Goal: Book appointment/travel/reservation

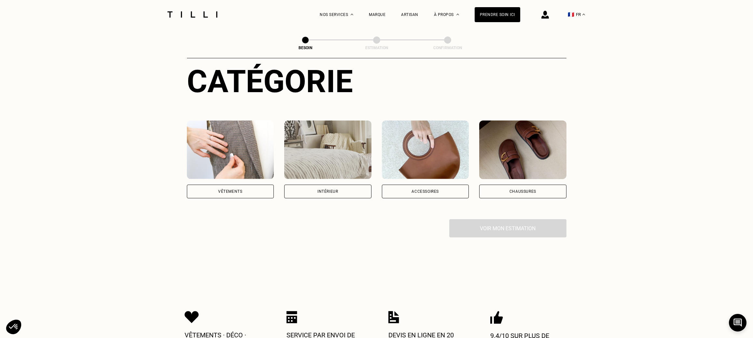
scroll to position [75, 0]
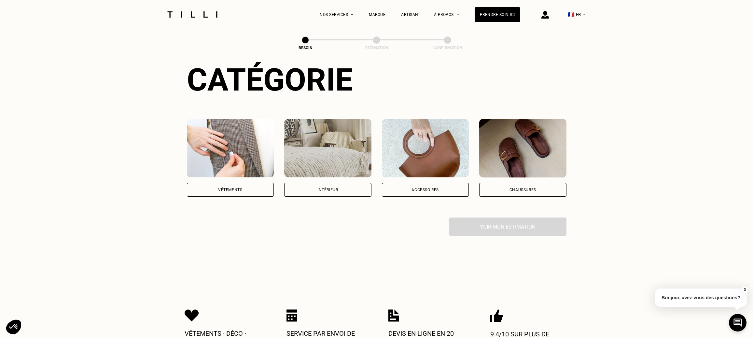
click at [258, 183] on div "Vêtements" at bounding box center [230, 190] width 87 height 14
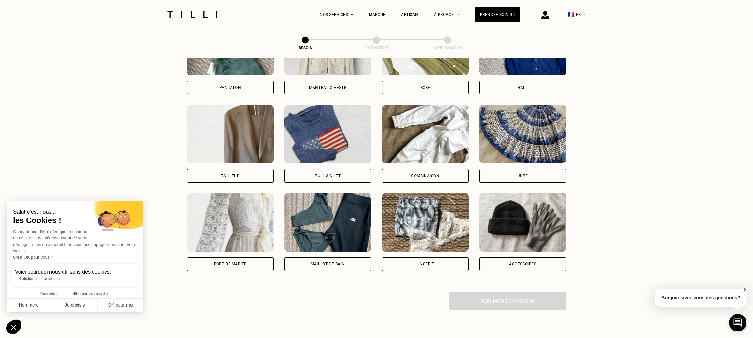
scroll to position [359, 0]
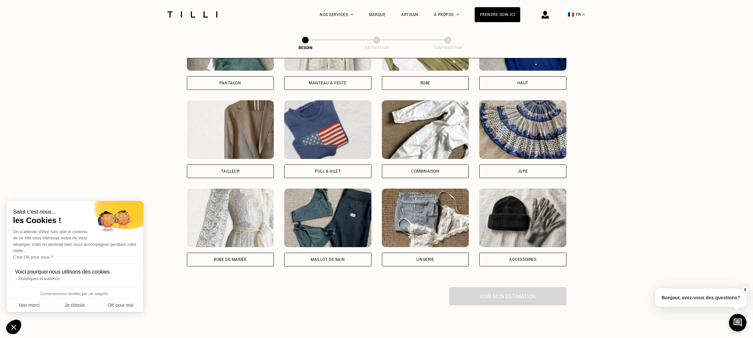
click at [258, 166] on div "Tailleur" at bounding box center [230, 172] width 87 height 14
select select "FR"
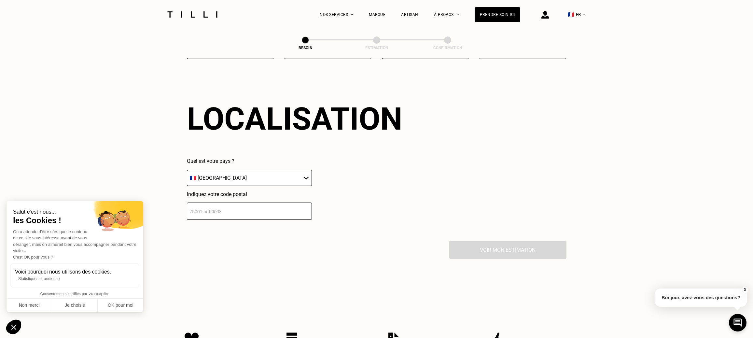
scroll to position [569, 0]
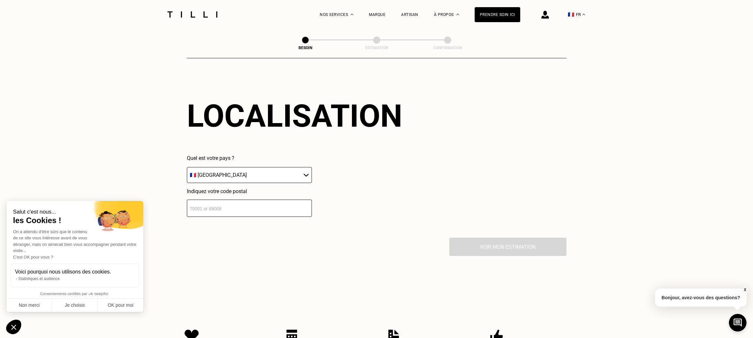
click at [274, 202] on input "number" at bounding box center [249, 208] width 125 height 17
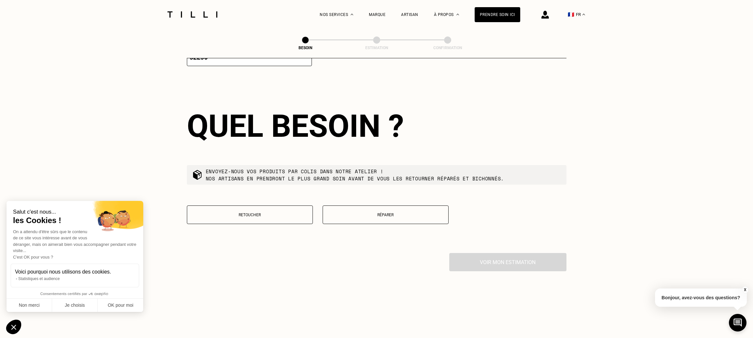
scroll to position [726, 0]
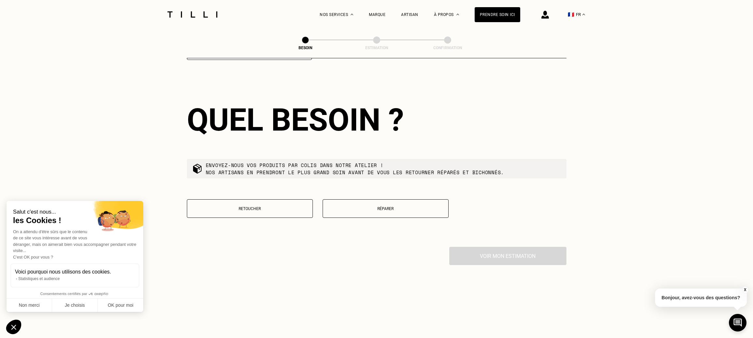
type input "92290"
drag, startPoint x: 221, startPoint y: 162, endPoint x: 382, endPoint y: 168, distance: 161.1
click at [382, 168] on p "Envoyez-nous vos produits par colis dans notre atelier ! Nos artisans en prendr…" at bounding box center [355, 169] width 299 height 14
click at [289, 207] on p "Retoucher" at bounding box center [250, 209] width 119 height 5
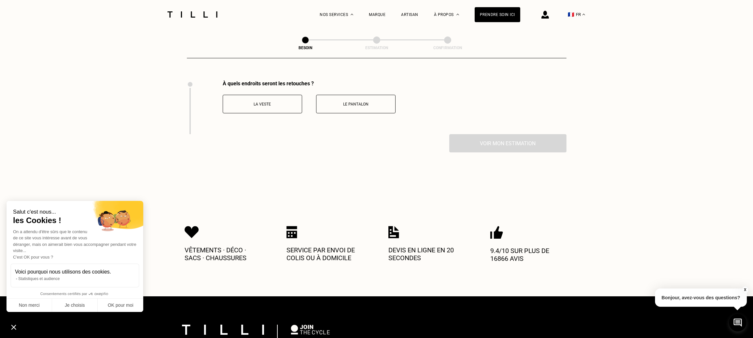
scroll to position [893, 0]
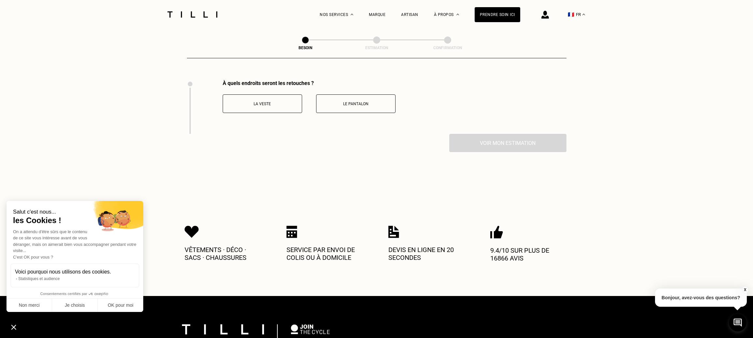
click at [265, 102] on p "La veste" at bounding box center [262, 104] width 72 height 5
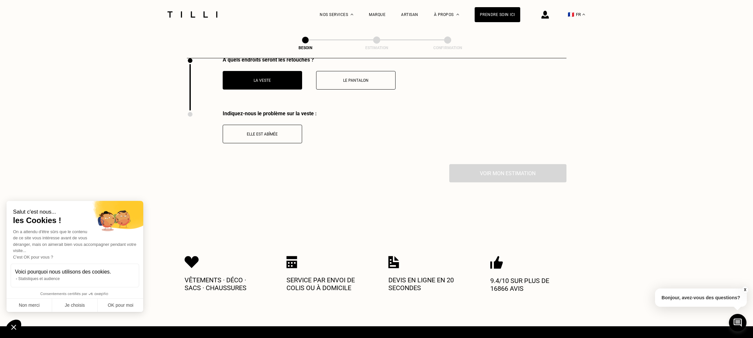
scroll to position [915, 0]
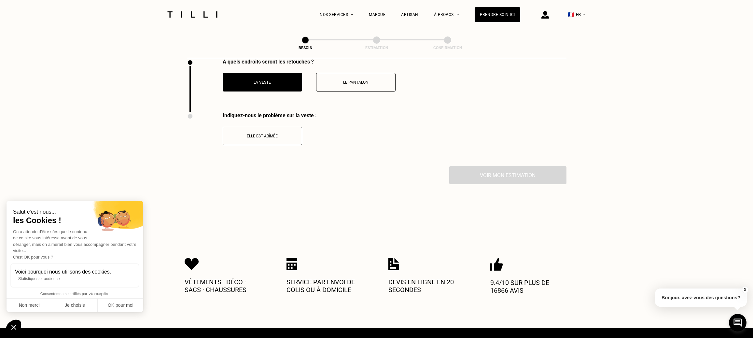
click at [355, 80] on p "Le pantalon" at bounding box center [356, 82] width 72 height 5
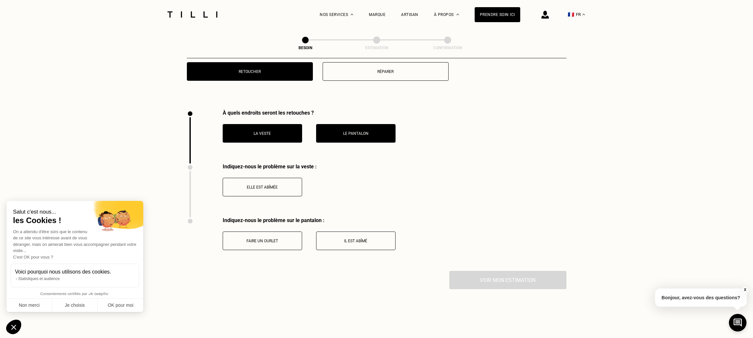
scroll to position [864, 0]
click at [293, 238] on p "Faire un ourlet" at bounding box center [262, 240] width 72 height 5
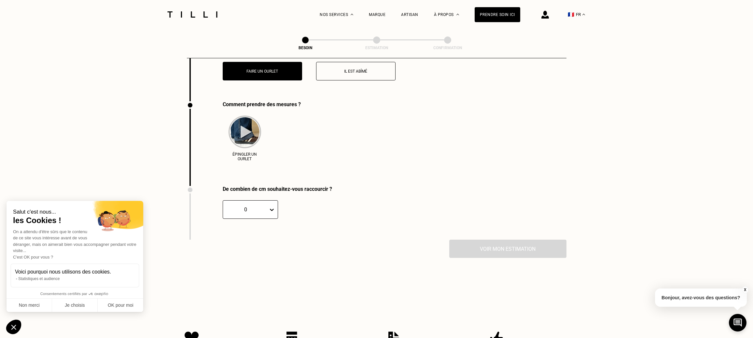
scroll to position [1174, 0]
